Goal: Check status: Check status

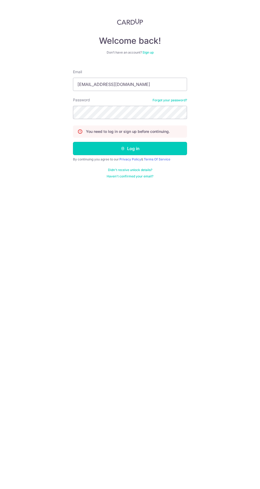
click at [162, 143] on button "Log in" at bounding box center [130, 148] width 114 height 13
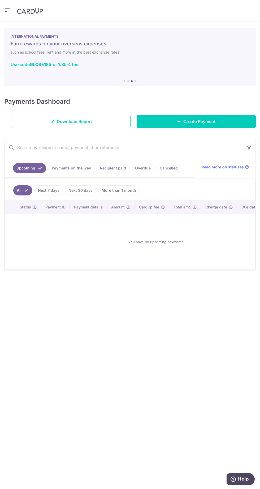
click at [81, 170] on link "Payments on the way" at bounding box center [71, 168] width 46 height 10
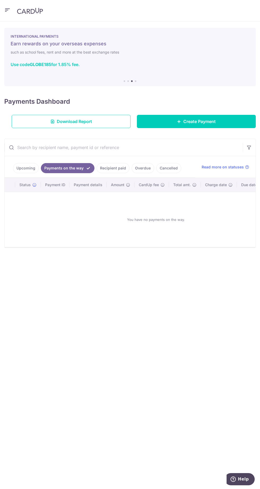
click at [117, 168] on link "Recipient paid" at bounding box center [113, 168] width 33 height 10
